Goal: Task Accomplishment & Management: Use online tool/utility

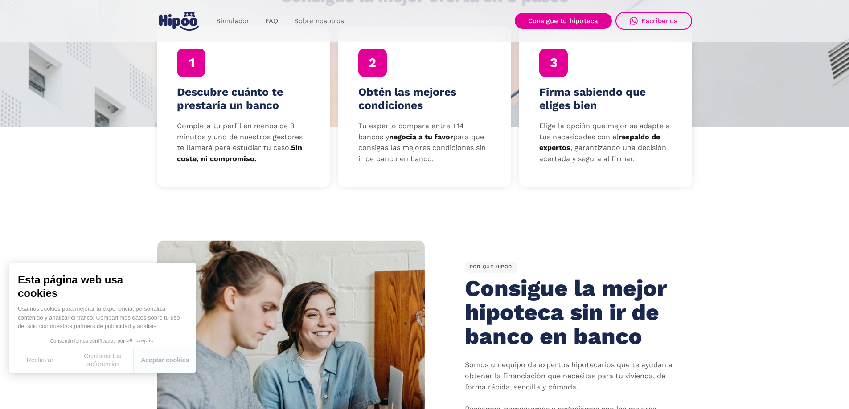
scroll to position [312, 0]
click at [175, 368] on button "Aceptar cookies" at bounding box center [165, 360] width 62 height 26
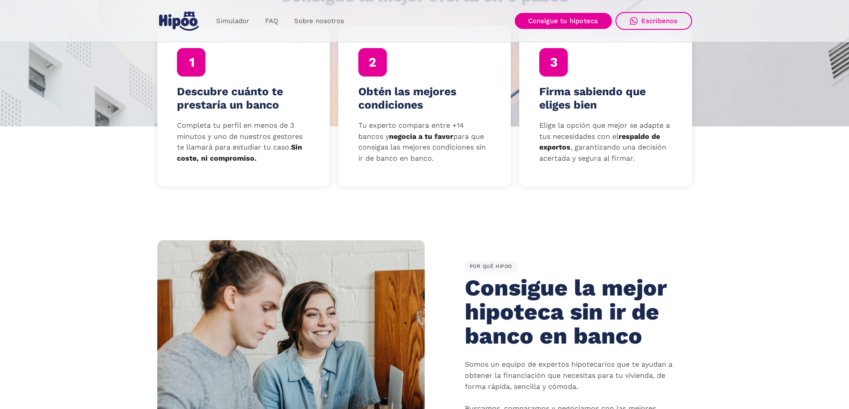
click at [191, 107] on h4 "Descubre cuánto te prestaría un banco" at bounding box center [243, 98] width 133 height 27
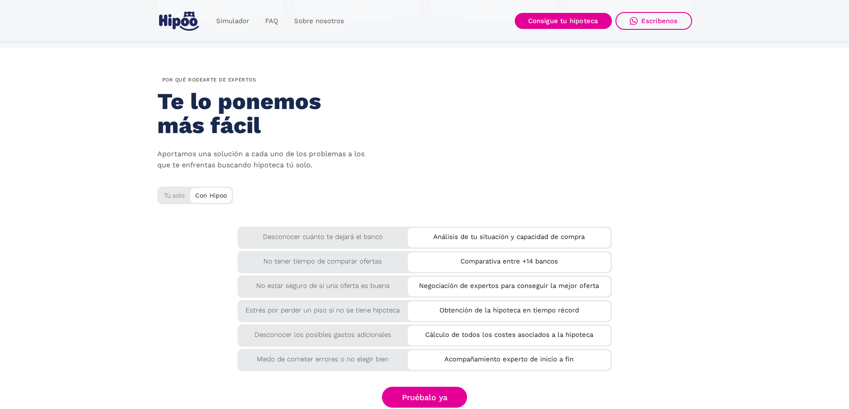
scroll to position [1453, 0]
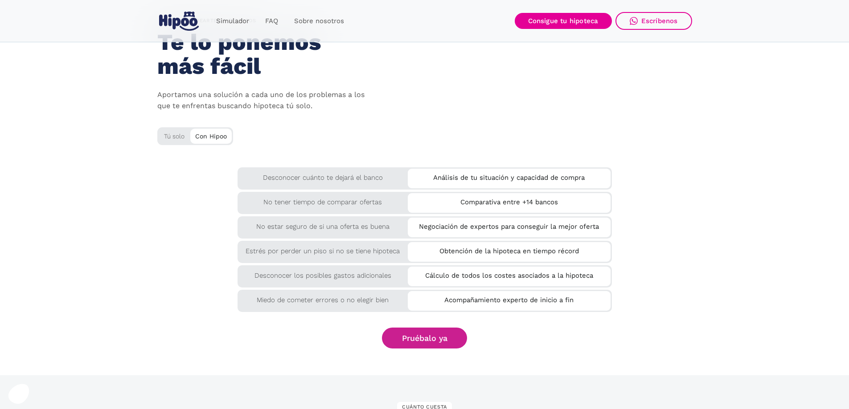
click at [419, 339] on link "Pruébalo ya" at bounding box center [425, 338] width 86 height 21
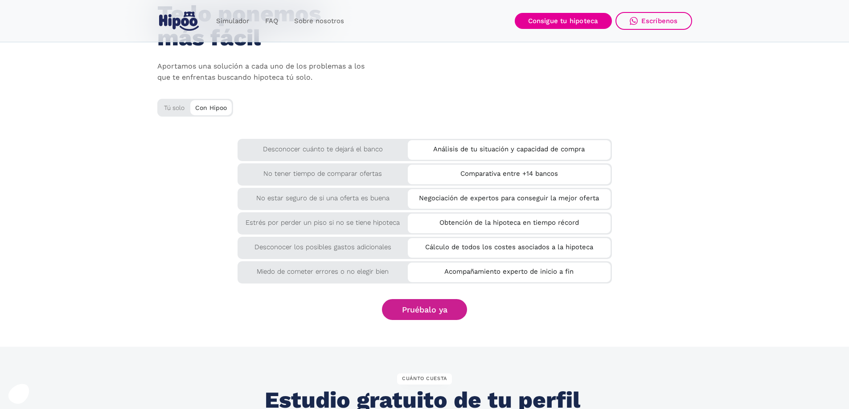
click at [441, 299] on link "Pruébalo ya" at bounding box center [425, 309] width 86 height 21
